Goal: Answer question/provide support

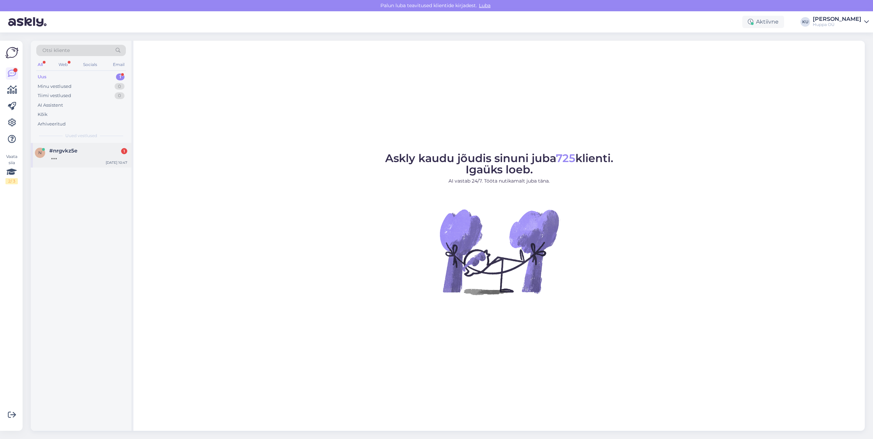
click at [76, 149] on span "#nrgvkz5e" at bounding box center [63, 151] width 28 height 6
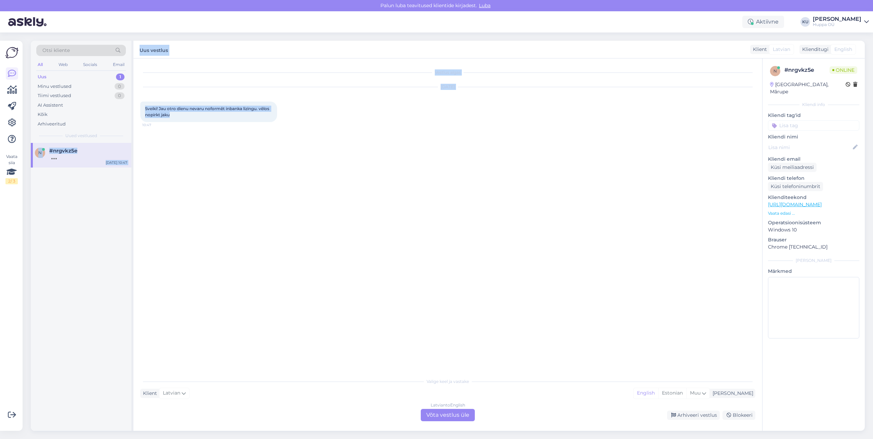
drag, startPoint x: 207, startPoint y: 113, endPoint x: 132, endPoint y: 105, distance: 75.4
click at [132, 105] on div "Otsi kliente All Web Socials Email Uus 1 Minu vestlused 0 Tiimi vestlused 0 AI …" at bounding box center [448, 236] width 834 height 390
drag, startPoint x: 132, startPoint y: 105, endPoint x: 176, endPoint y: 128, distance: 49.4
click at [216, 131] on div "Vestlus algas [DATE] Sveiki! Jau otro dienu nevaru noformēt inbanka lizingu. vē…" at bounding box center [450, 216] width 621 height 303
click at [170, 121] on div "Sveiki! Jau otro dienu nevaru noformēt inbanka lizingu. vēlos nopirkt jaku 10:47" at bounding box center [208, 112] width 137 height 21
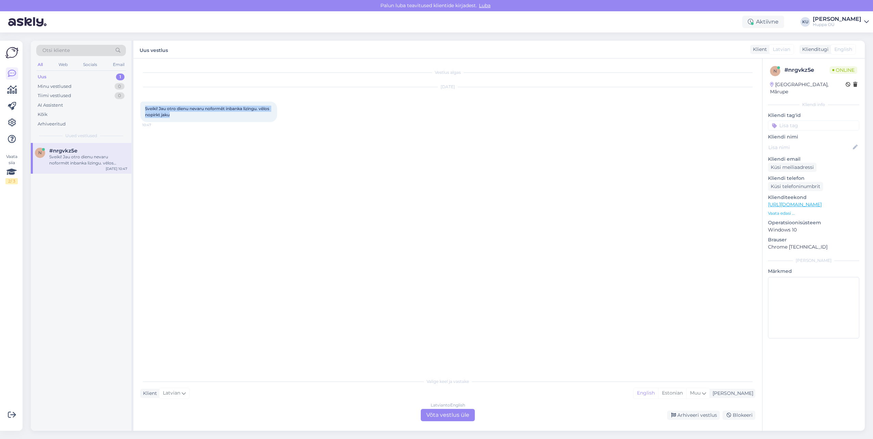
drag, startPoint x: 150, startPoint y: 114, endPoint x: 139, endPoint y: 108, distance: 11.8
click at [139, 108] on div "Vestlus algas [DATE] Sveiki! Jau otro dienu nevaru noformēt inbanka lizingu. vē…" at bounding box center [447, 245] width 629 height 373
copy span "Sveiki! Jau otro dienu nevaru noformēt inbanka lizingu. vēlos nopirkt jaku"
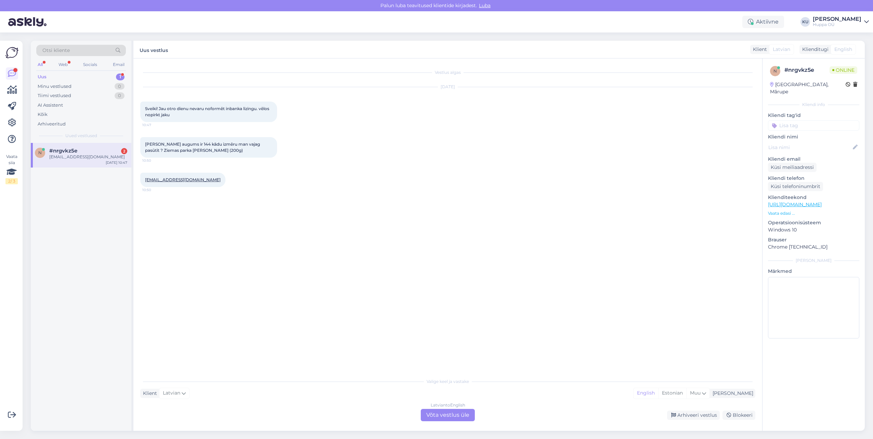
click at [80, 230] on div "n #nrgvkz5e 2 [EMAIL_ADDRESS][DOMAIN_NAME] [DATE] 10:47" at bounding box center [81, 287] width 101 height 288
drag, startPoint x: 144, startPoint y: 210, endPoint x: 191, endPoint y: 211, distance: 46.6
click at [191, 211] on div "ļoti [PERSON_NAME] atbildi 11:14" at bounding box center [173, 209] width 67 height 14
copy span "ļoti [PERSON_NAME] atbildi"
